Goal: Navigation & Orientation: Go to known website

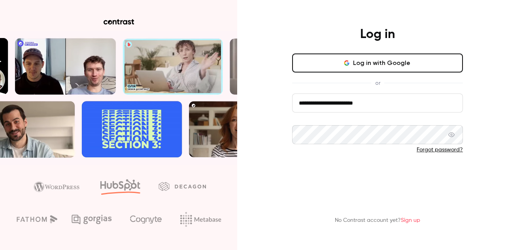
click at [351, 178] on button "Log in" at bounding box center [377, 175] width 171 height 19
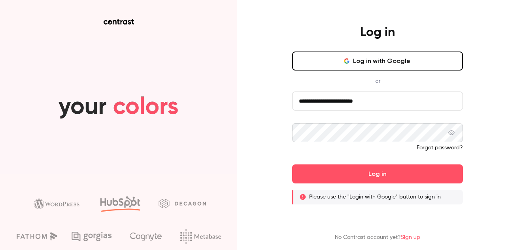
click at [452, 135] on icon at bounding box center [452, 132] width 6 height 5
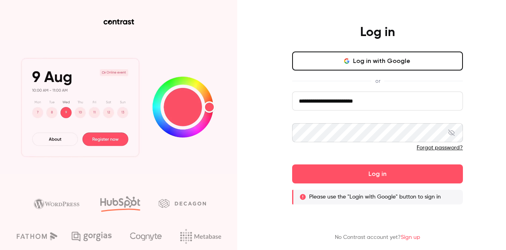
click at [418, 55] on button "Log in with Google" at bounding box center [377, 60] width 171 height 19
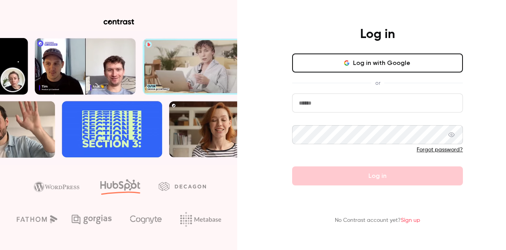
type input "**********"
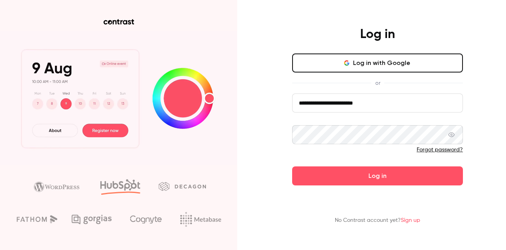
click at [454, 136] on icon at bounding box center [452, 134] width 6 height 6
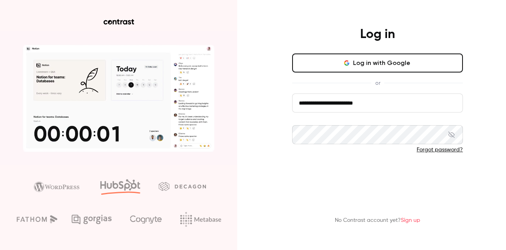
click at [447, 171] on button "Log in" at bounding box center [377, 175] width 171 height 19
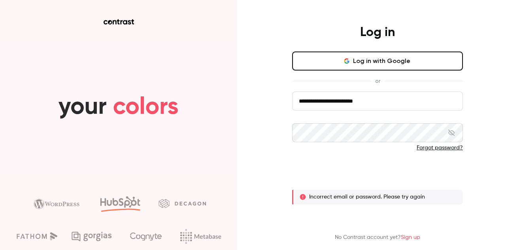
click at [405, 170] on button "Log in" at bounding box center [377, 173] width 171 height 19
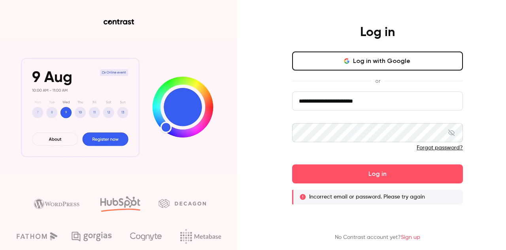
click at [392, 66] on button "Log in with Google" at bounding box center [377, 60] width 171 height 19
